Goal: Navigation & Orientation: Understand site structure

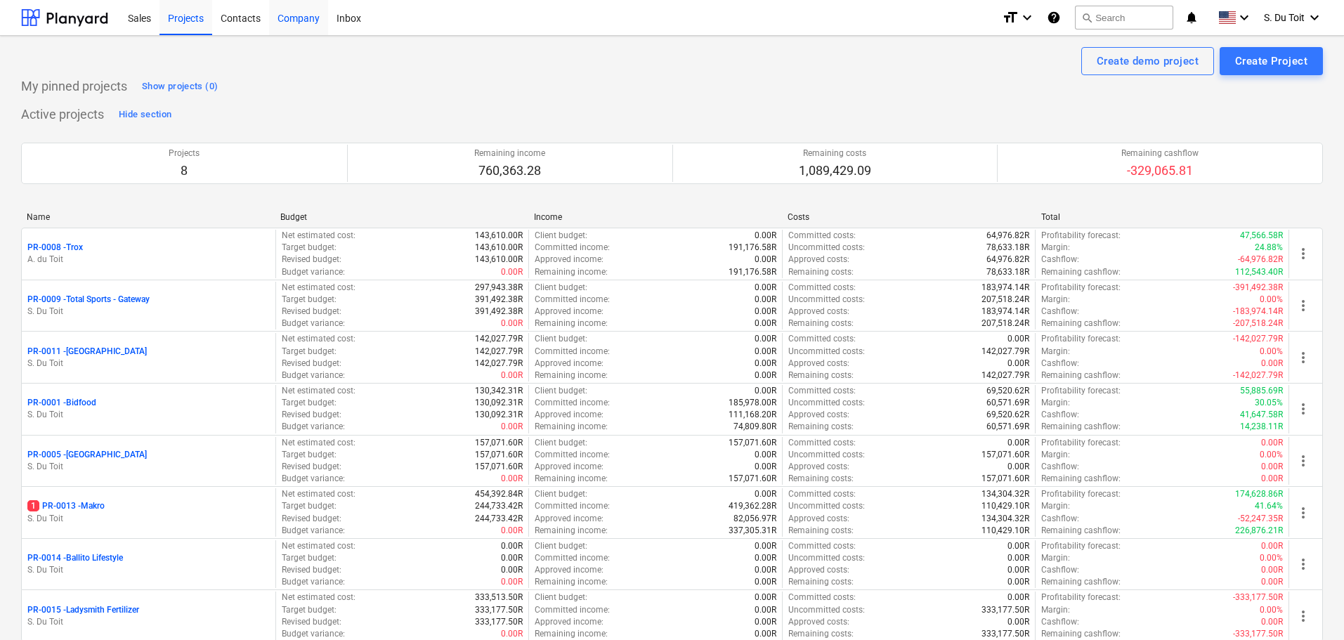
click at [318, 30] on div "Company" at bounding box center [298, 17] width 59 height 36
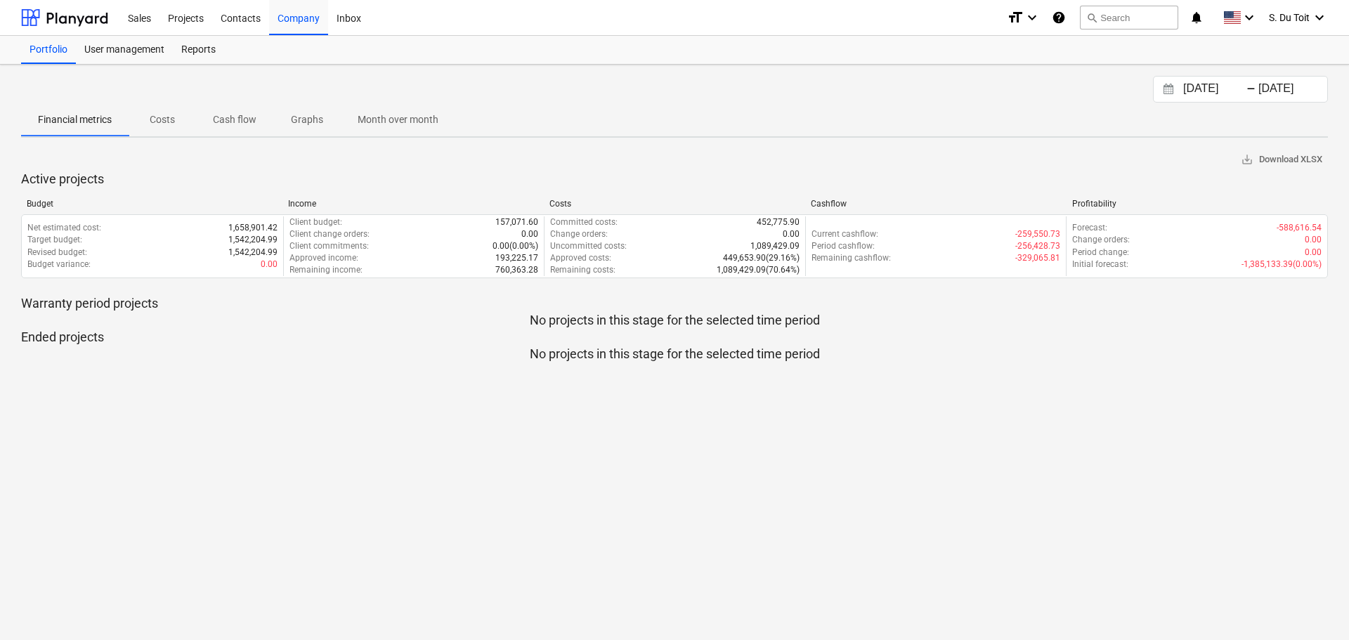
click at [260, 129] on span "Cash flow" at bounding box center [234, 119] width 77 height 23
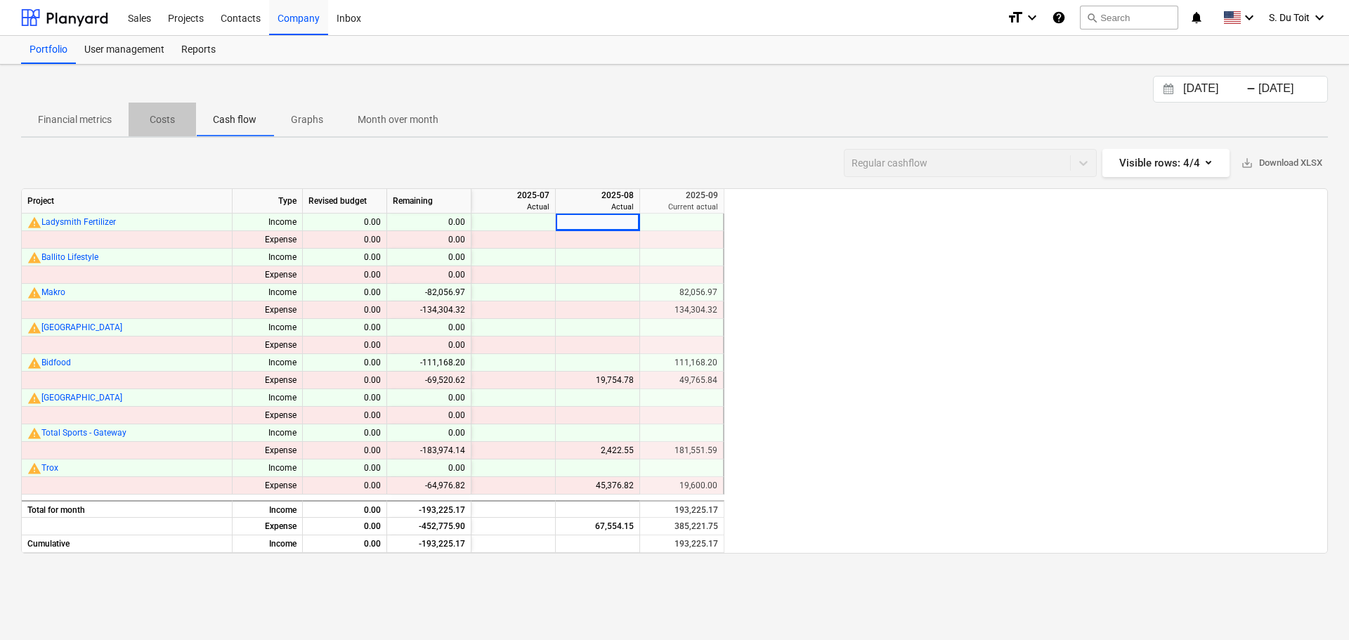
click at [174, 126] on p "Costs" at bounding box center [162, 119] width 34 height 15
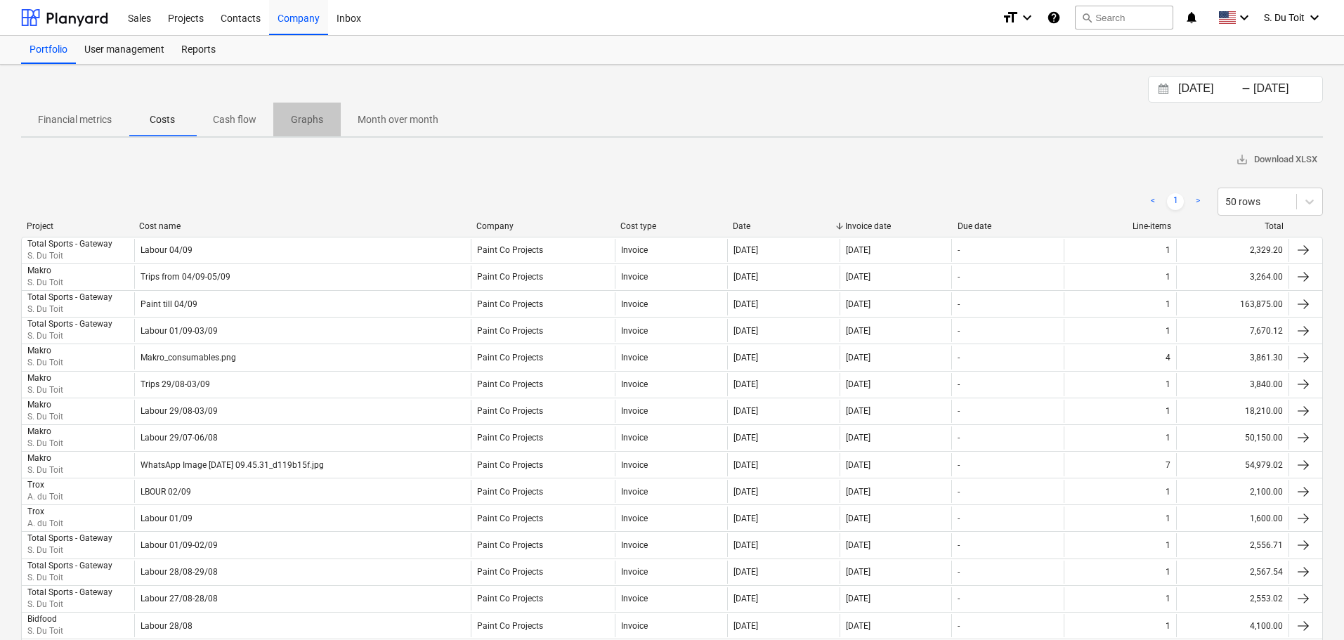
click at [317, 123] on p "Graphs" at bounding box center [307, 119] width 34 height 15
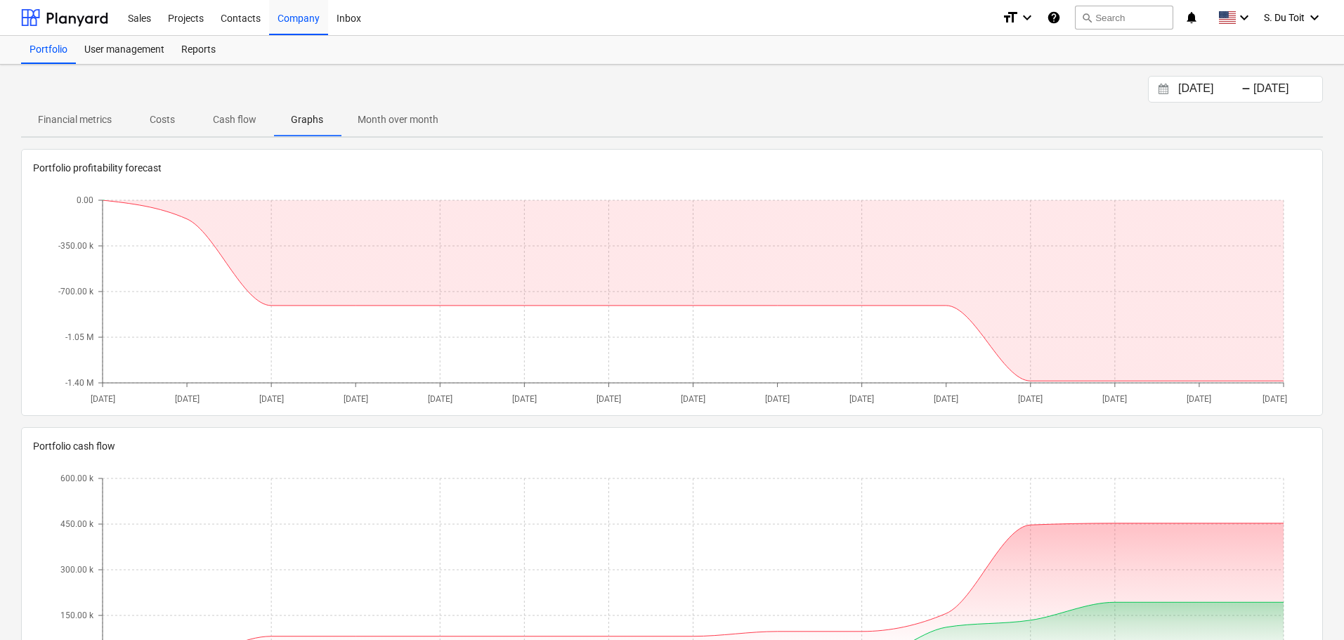
scroll to position [77, 0]
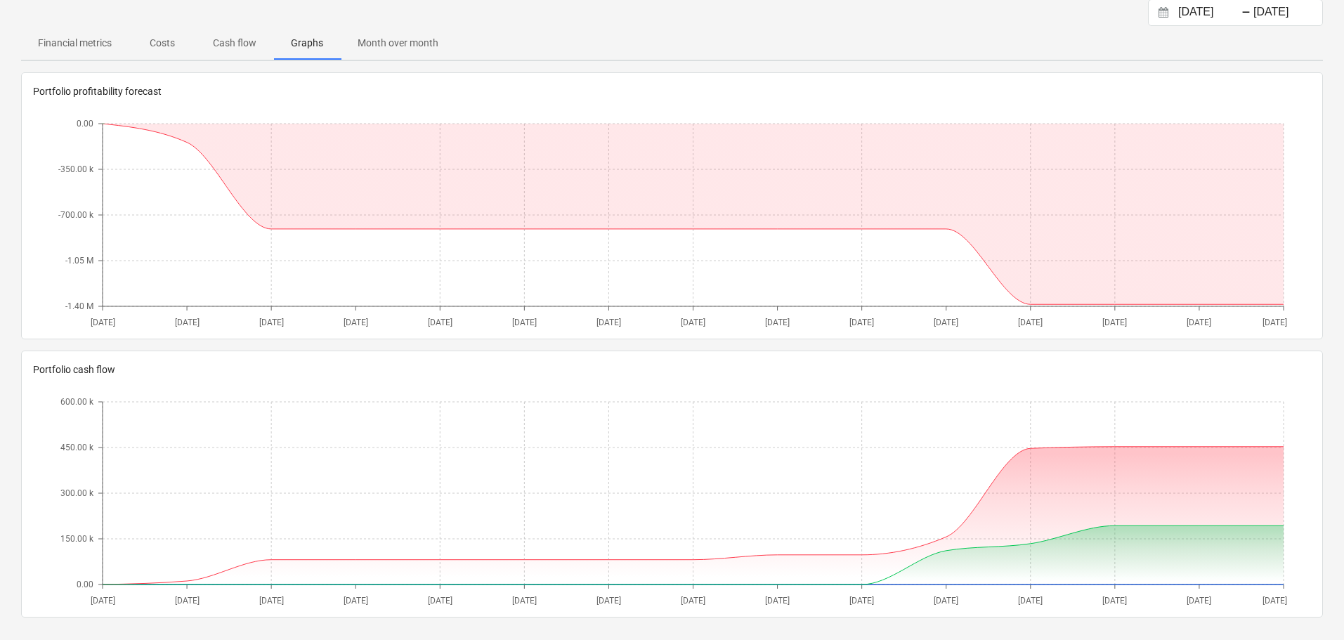
click at [388, 55] on button "Month over month" at bounding box center [398, 43] width 115 height 34
